Goal: Task Accomplishment & Management: Use online tool/utility

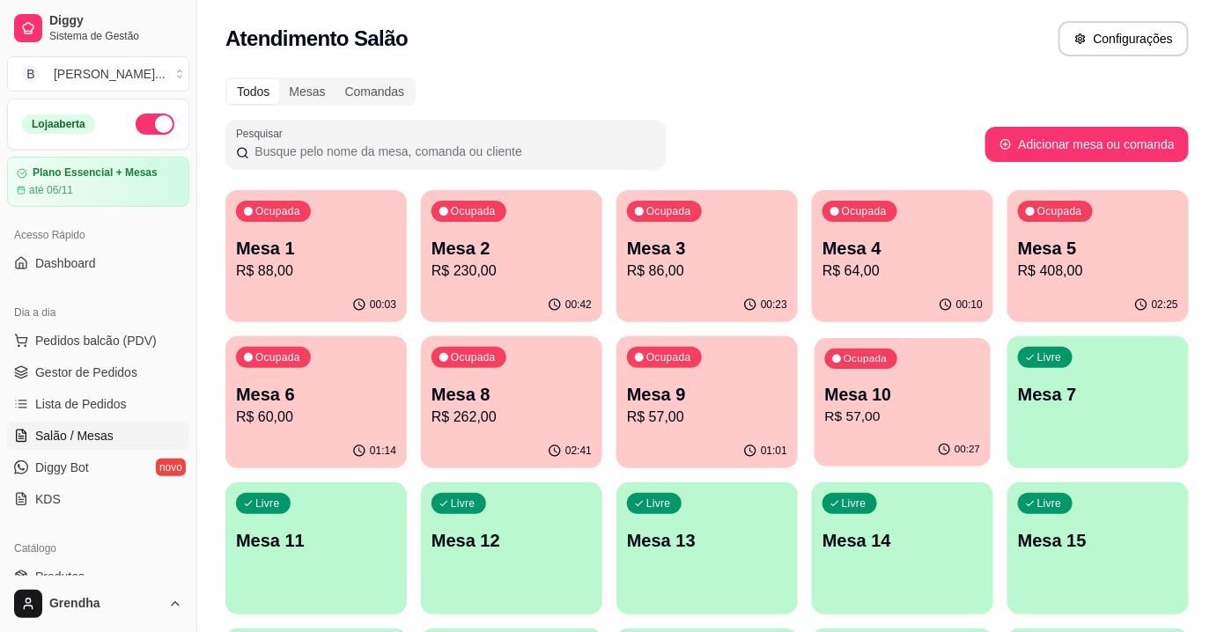
click at [899, 463] on div "00:27" at bounding box center [902, 449] width 176 height 33
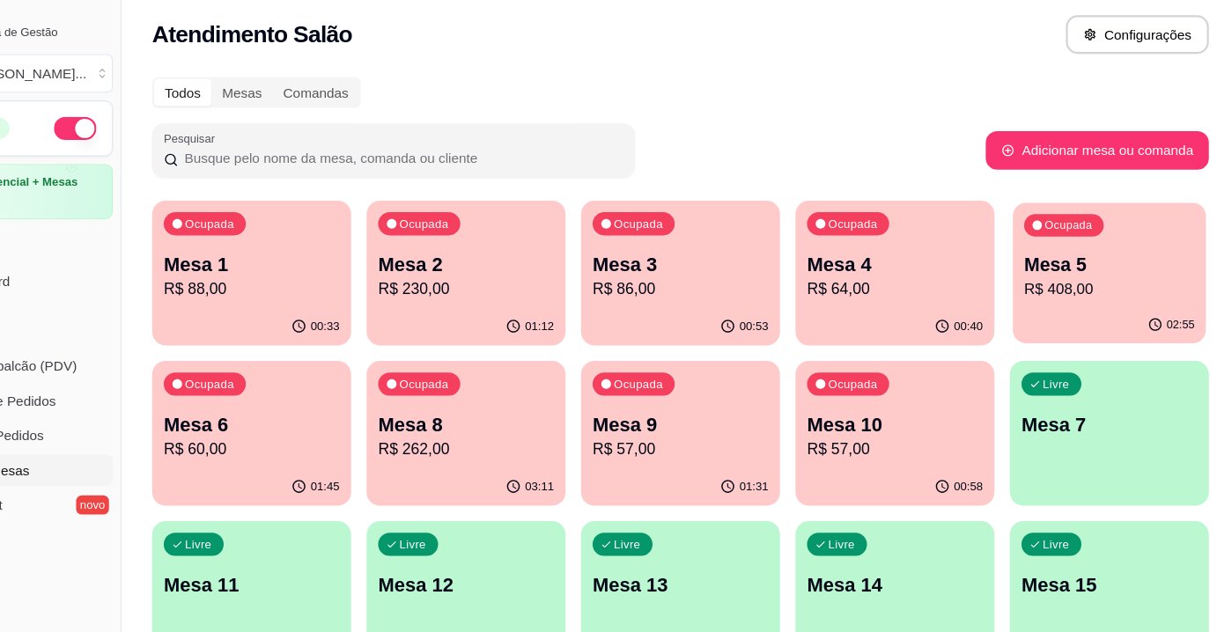
click at [1133, 231] on div "Ocupada Mesa 5 R$ 408,00" at bounding box center [1098, 239] width 176 height 95
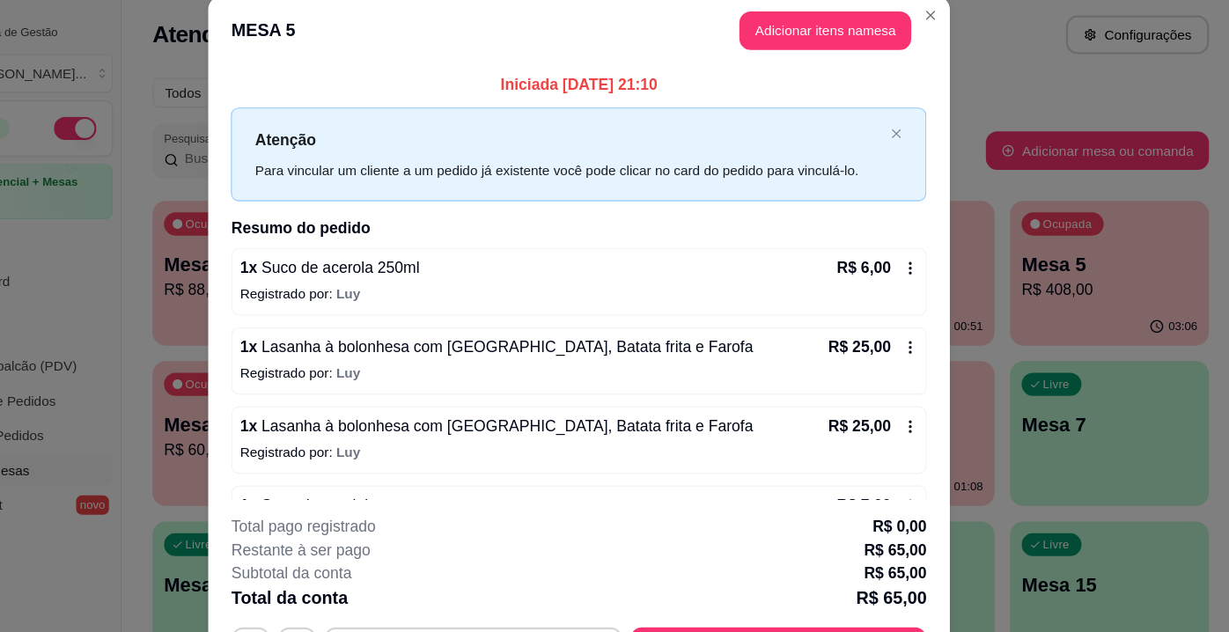
click at [817, 260] on div "1 x Suco de acerola 250ml R$ 6,00" at bounding box center [614, 251] width 618 height 21
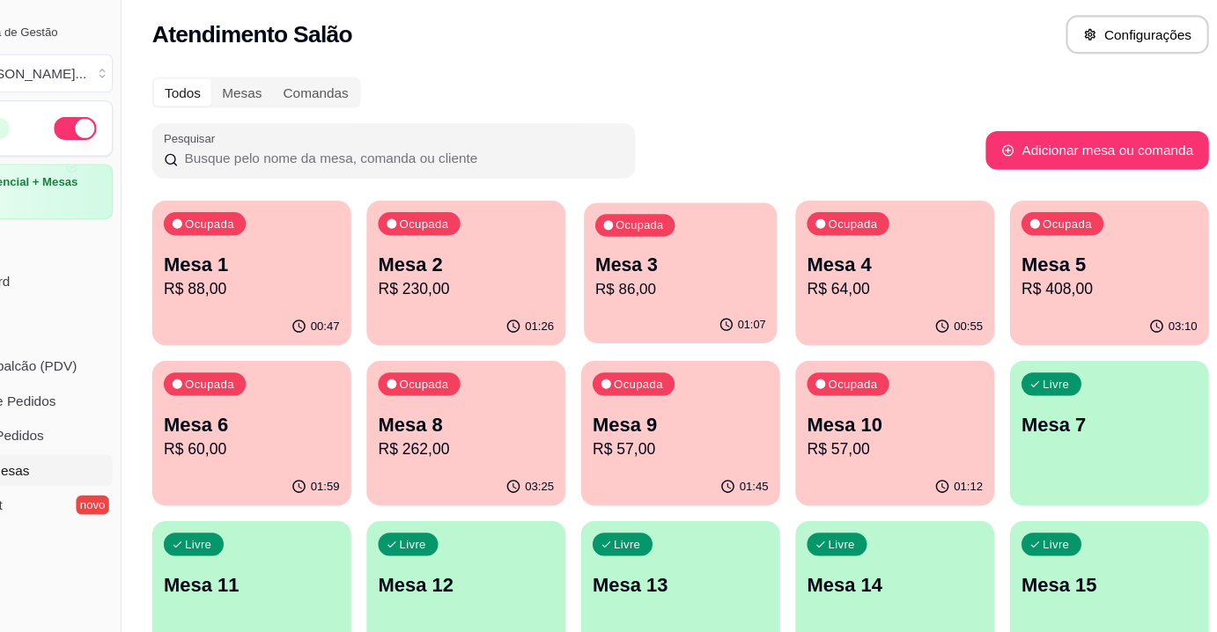
click at [674, 257] on p "Mesa 3" at bounding box center [707, 249] width 156 height 24
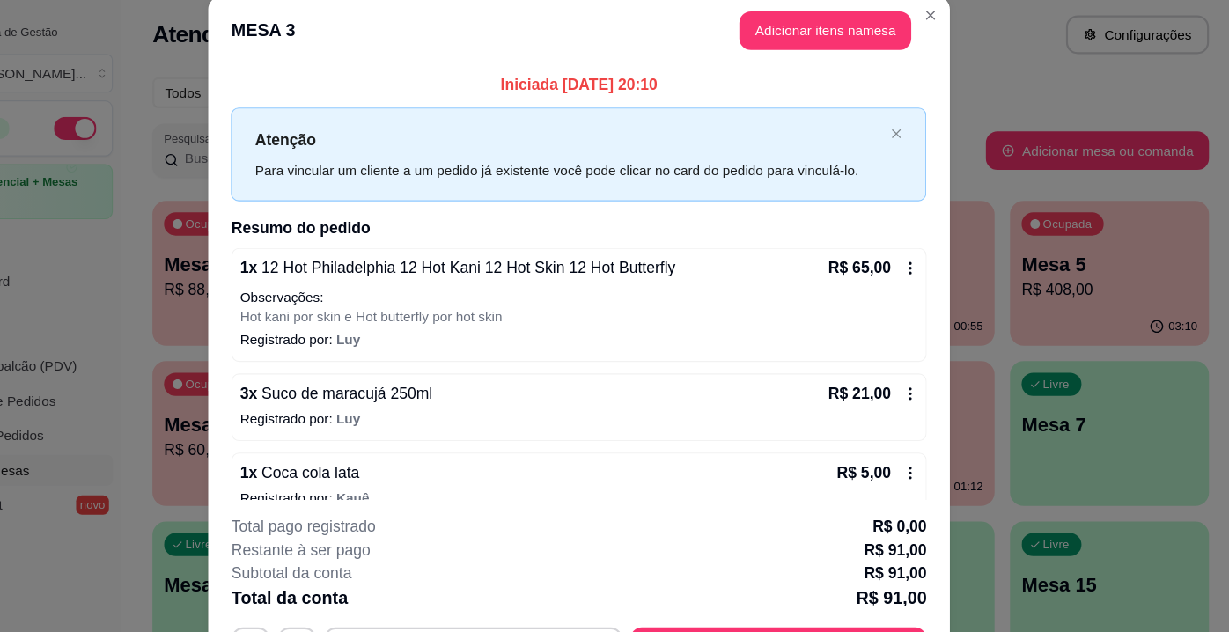
click at [425, 428] on div "1 x Coca cola lata R$ 5,00" at bounding box center [614, 438] width 618 height 21
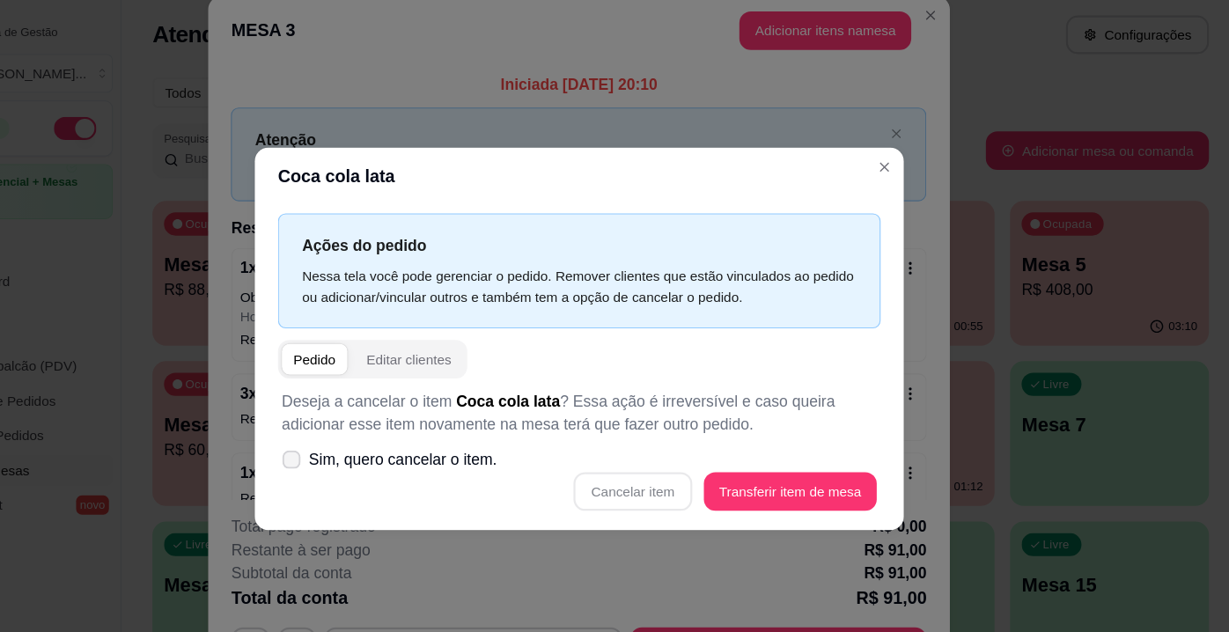
click at [348, 436] on label "Sim, quero cancelar o item." at bounding box center [441, 425] width 210 height 35
click at [348, 436] on input "Sim, quero cancelar o item." at bounding box center [347, 435] width 11 height 11
checkbox input "true"
click at [691, 464] on button "Cancelar item" at bounding box center [663, 455] width 105 height 34
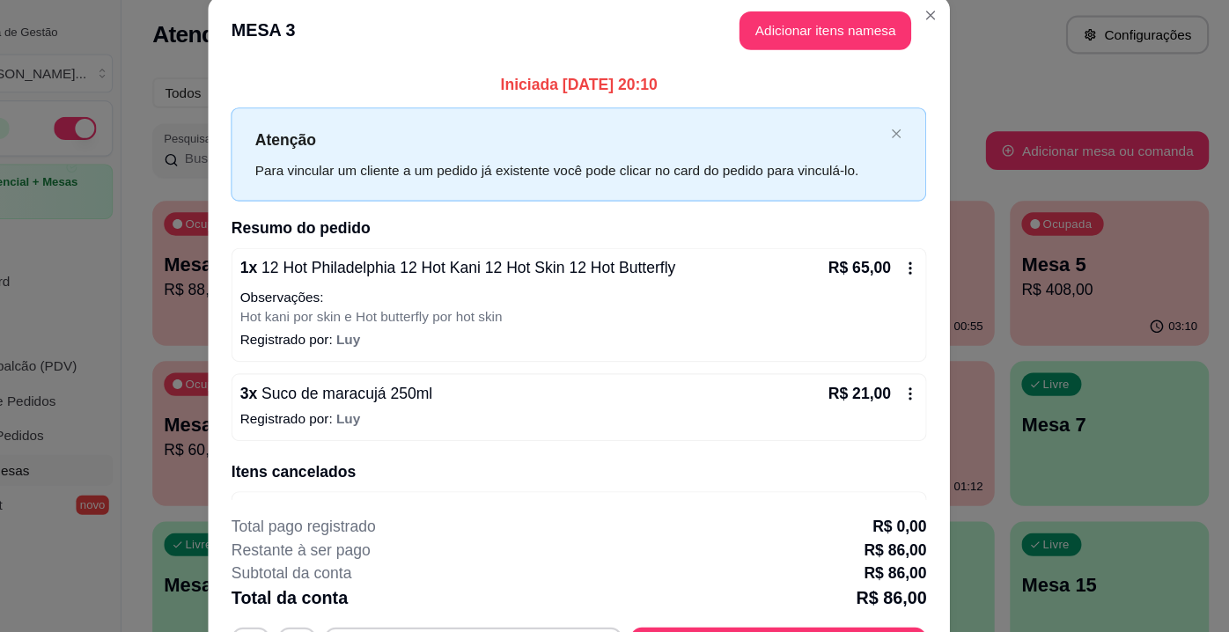
scroll to position [50, 0]
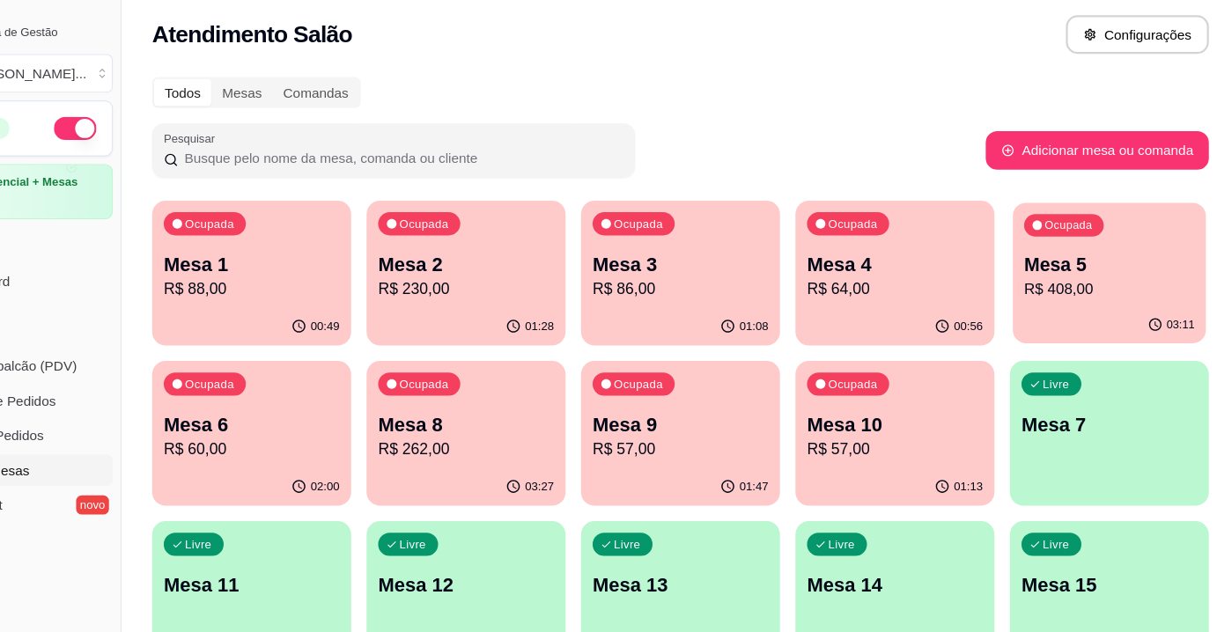
click at [1096, 226] on div "Ocupada Mesa 5 R$ 408,00" at bounding box center [1098, 239] width 176 height 95
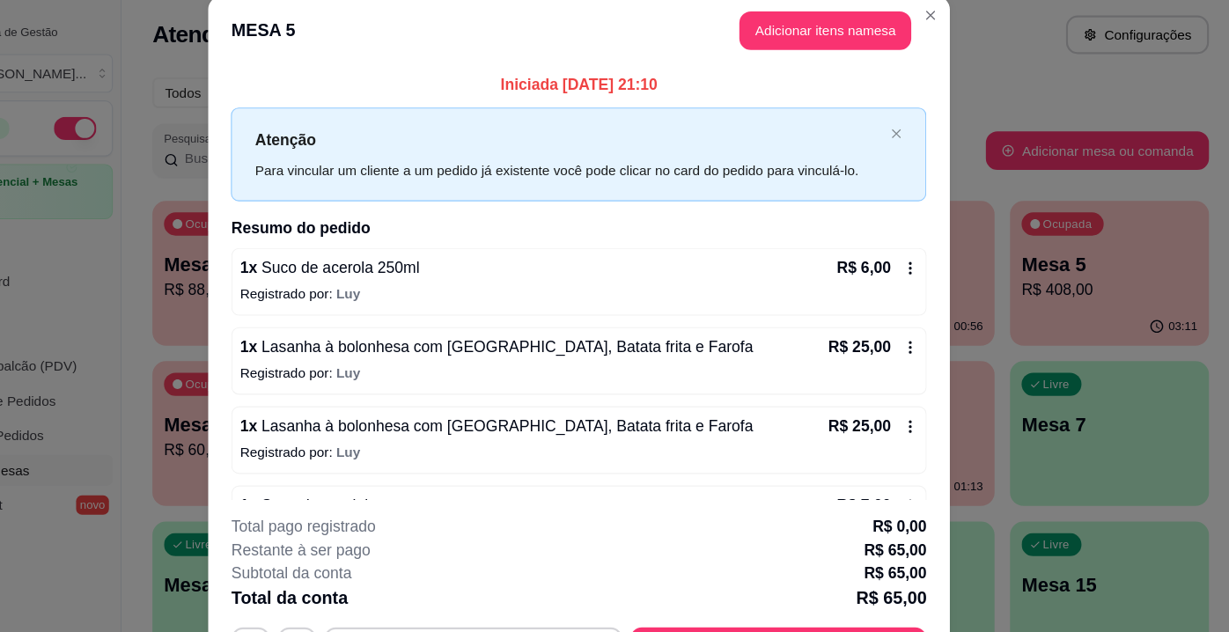
scroll to position [123, 0]
